Goal: Transaction & Acquisition: Purchase product/service

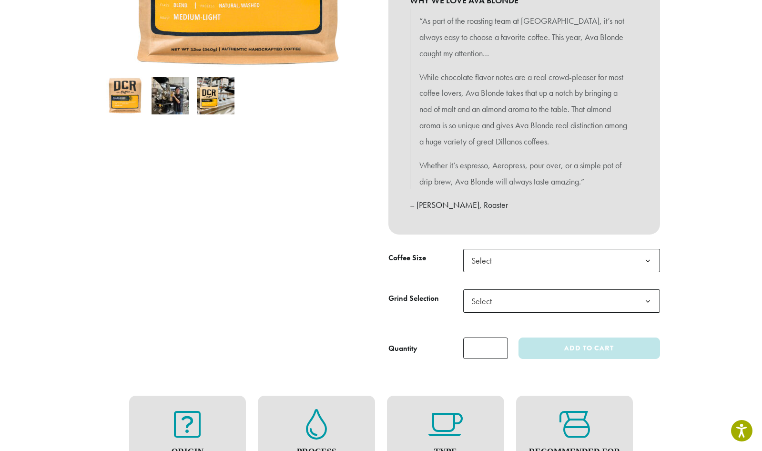
scroll to position [282, 0]
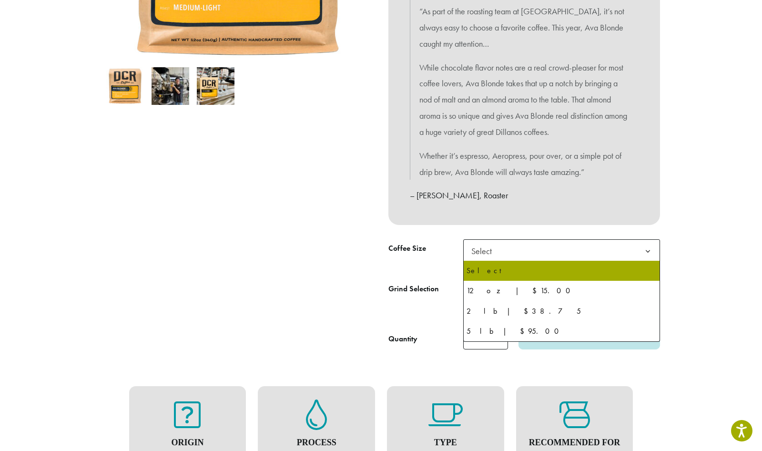
click at [490, 254] on span "Select" at bounding box center [485, 251] width 34 height 19
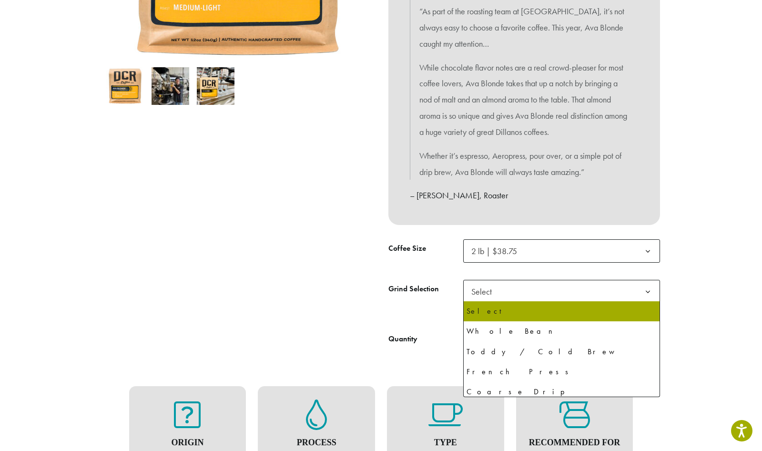
click at [489, 299] on span "Select" at bounding box center [485, 291] width 34 height 19
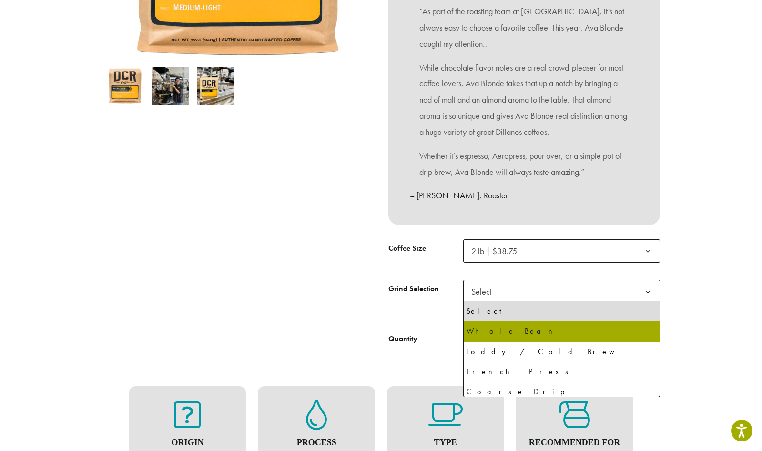
select select "**********"
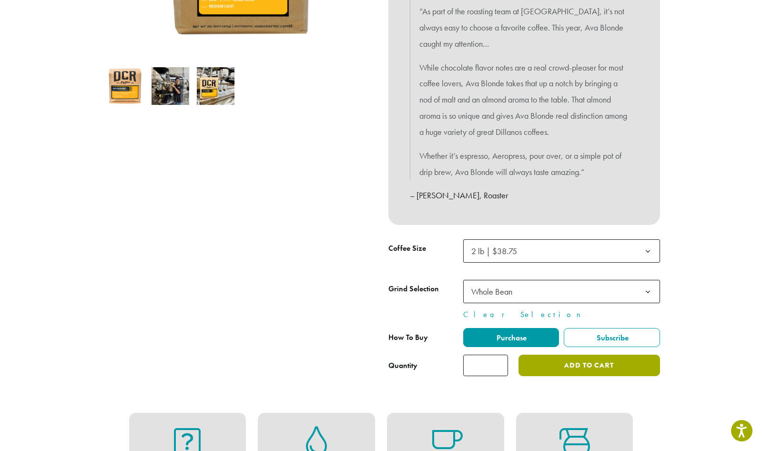
click at [591, 370] on button "Add to cart" at bounding box center [588, 365] width 141 height 21
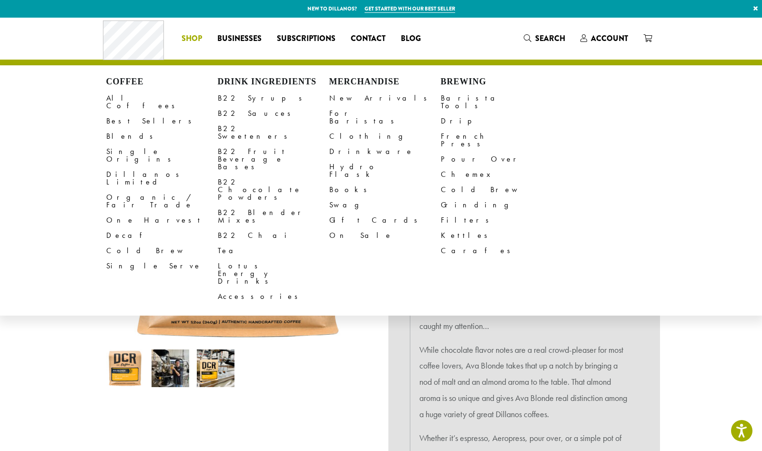
click at [192, 41] on span "Shop" at bounding box center [192, 39] width 20 height 12
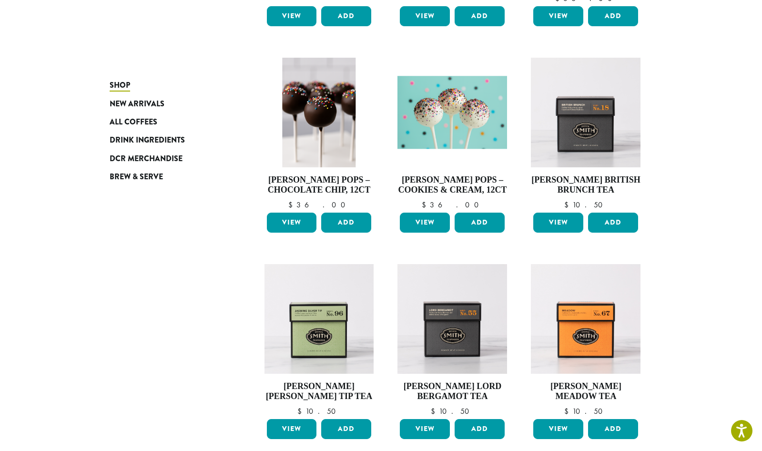
scroll to position [524, 0]
